Goal: Find specific page/section: Find specific page/section

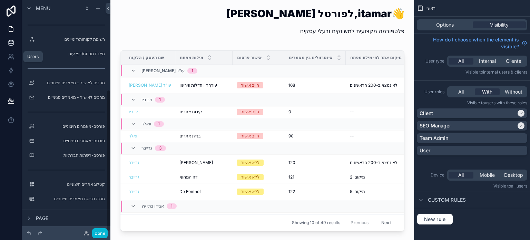
scroll to position [146, 0]
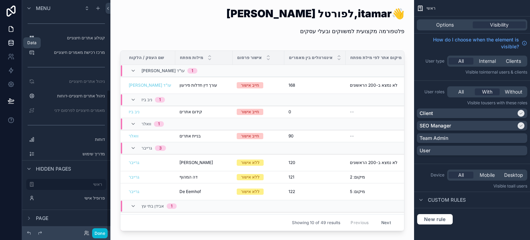
click at [12, 41] on icon at bounding box center [11, 41] width 4 height 2
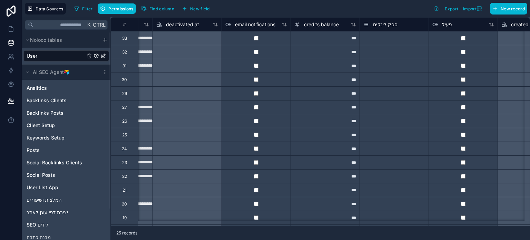
scroll to position [0, 609]
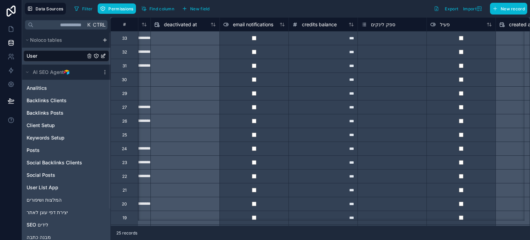
click at [344, 39] on div "***" at bounding box center [323, 38] width 69 height 14
type input "*"
click at [391, 59] on div "Select a ספק לינקים" at bounding box center [392, 65] width 69 height 13
click at [11, 29] on icon at bounding box center [11, 29] width 7 height 7
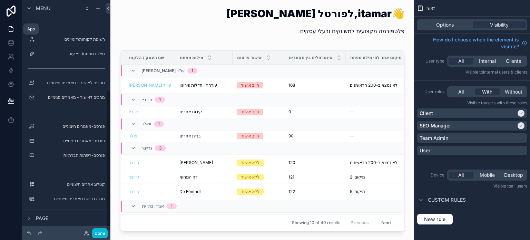
scroll to position [146, 0]
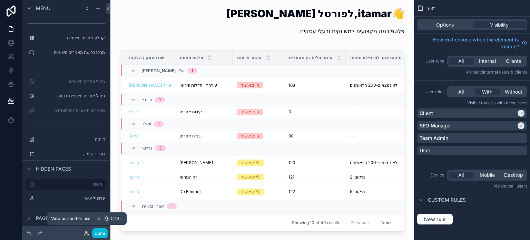
click at [85, 232] on icon at bounding box center [86, 232] width 2 height 2
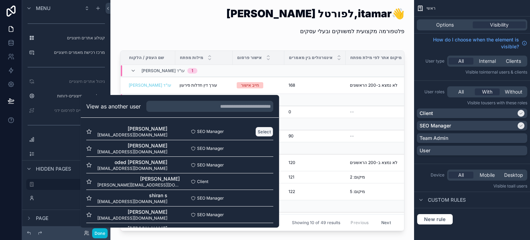
click at [255, 130] on button "Select" at bounding box center [264, 132] width 18 height 10
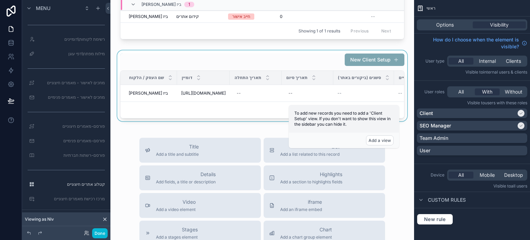
scroll to position [69, 0]
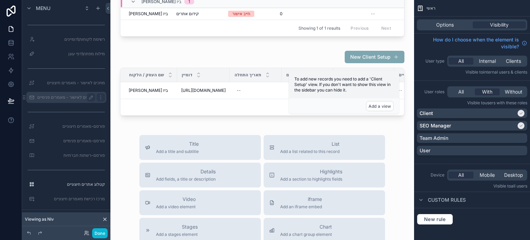
click at [79, 96] on label "מחכים לאישור - מאמרים פנימיים" at bounding box center [65, 98] width 57 height 6
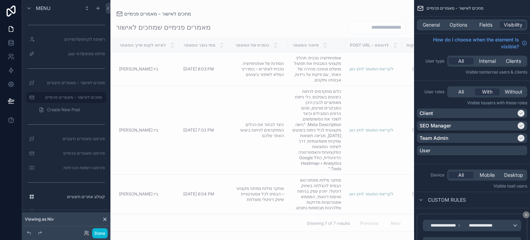
click at [225, 104] on div "scrollable content" at bounding box center [262, 120] width 304 height 240
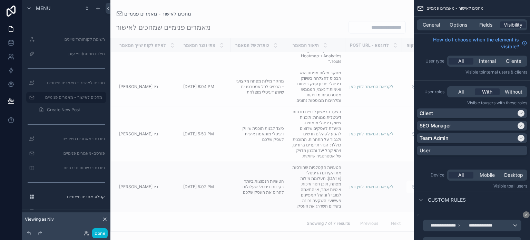
scroll to position [94, 0]
